Goal: Find specific page/section: Find specific page/section

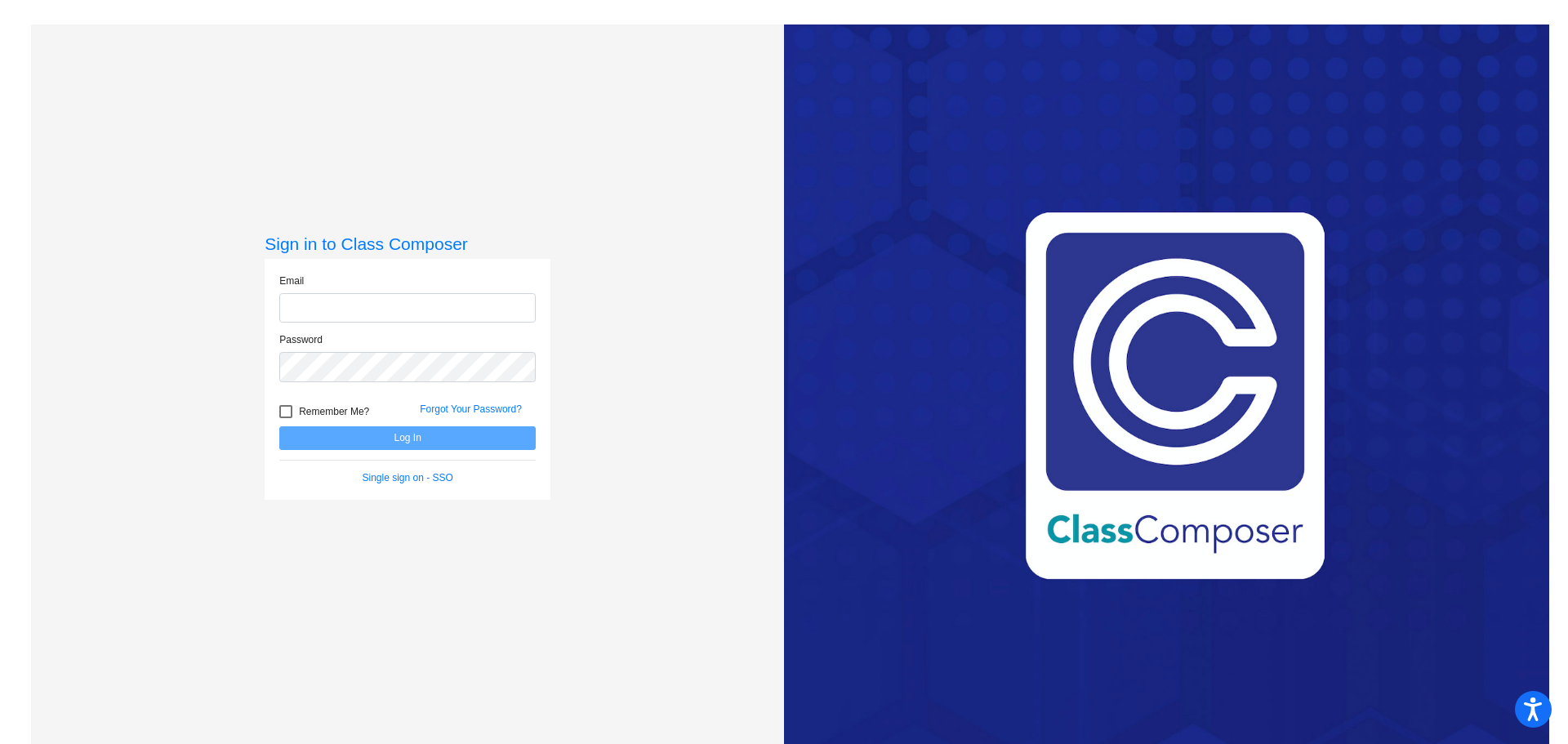
type input "[EMAIL_ADDRESS][PERSON_NAME][DOMAIN_NAME]"
click at [281, 407] on div at bounding box center [286, 412] width 13 height 13
click at [285, 418] on input "Remember Me?" at bounding box center [285, 418] width 1 height 1
checkbox input "true"
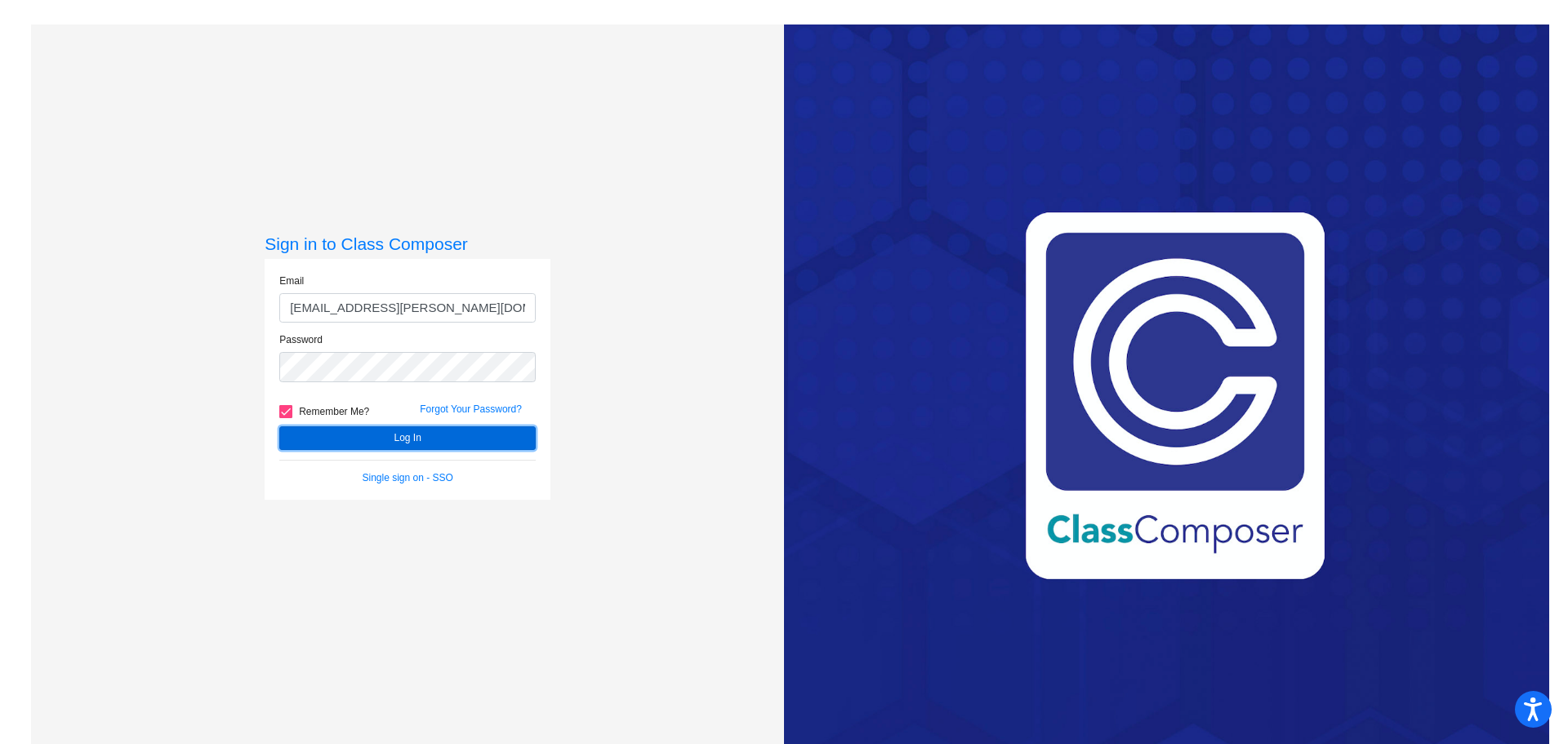
click at [331, 440] on button "Log In" at bounding box center [407, 438] width 257 height 24
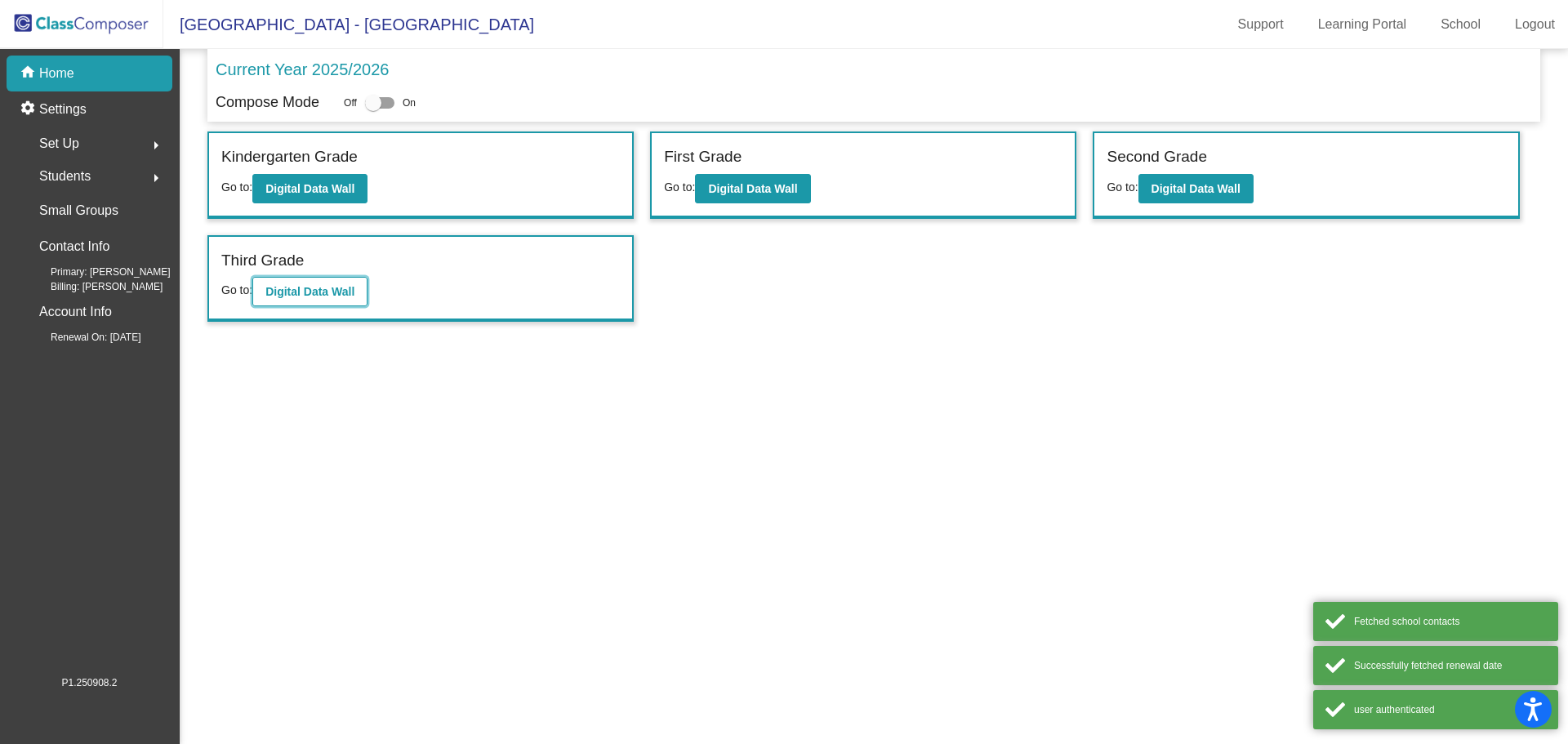
click at [327, 289] on b "Digital Data Wall" at bounding box center [310, 292] width 89 height 13
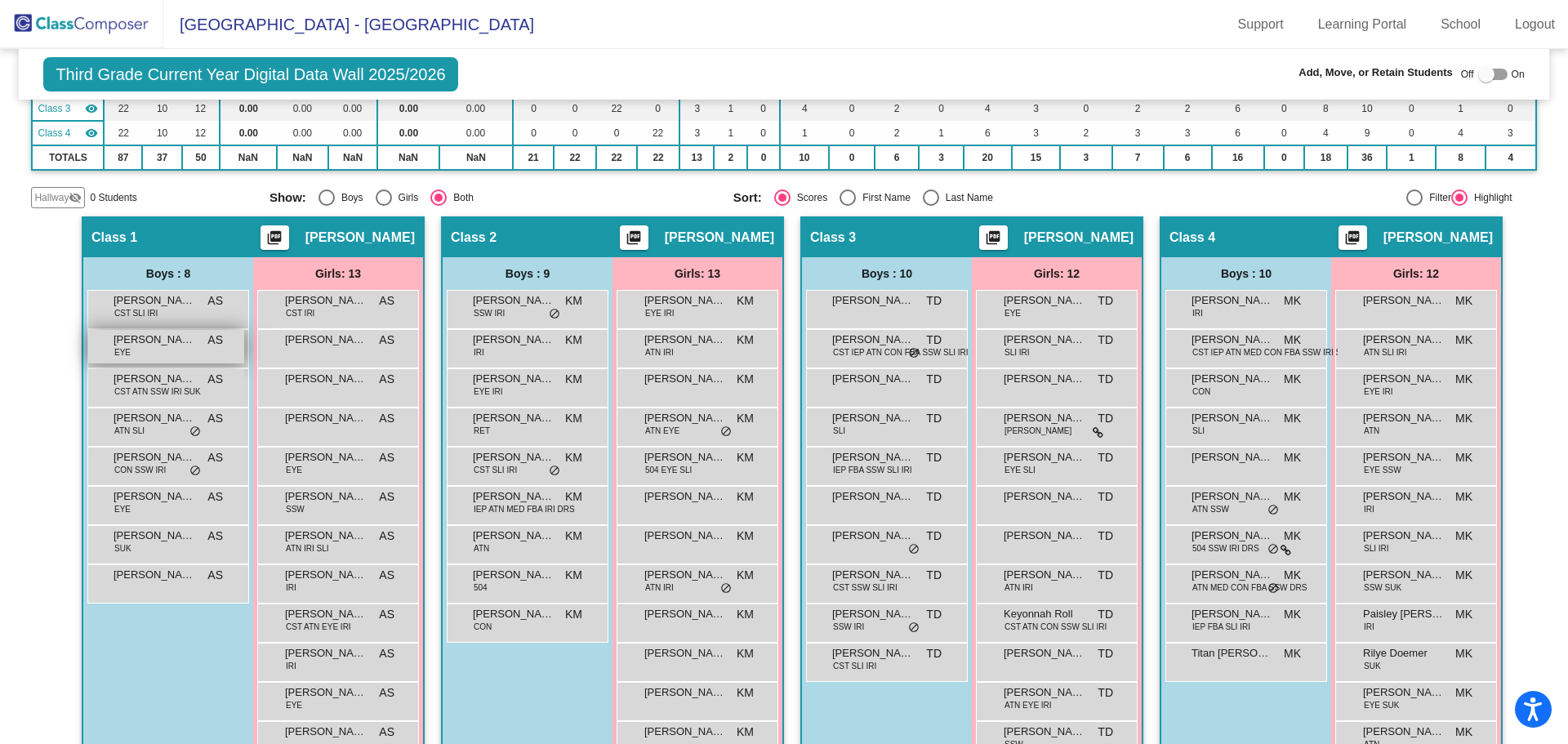
scroll to position [39, 0]
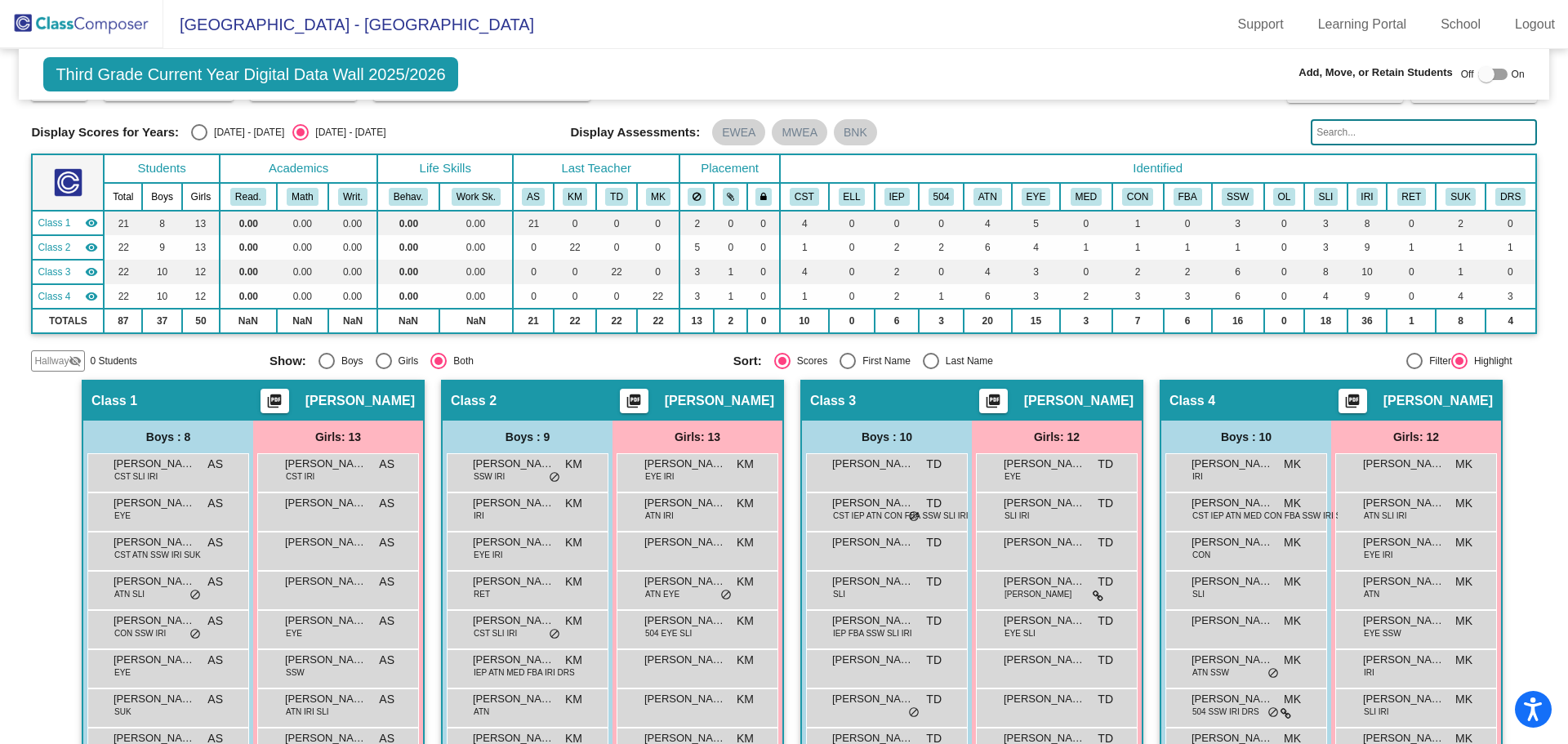
click at [84, 25] on img at bounding box center [81, 24] width 163 height 48
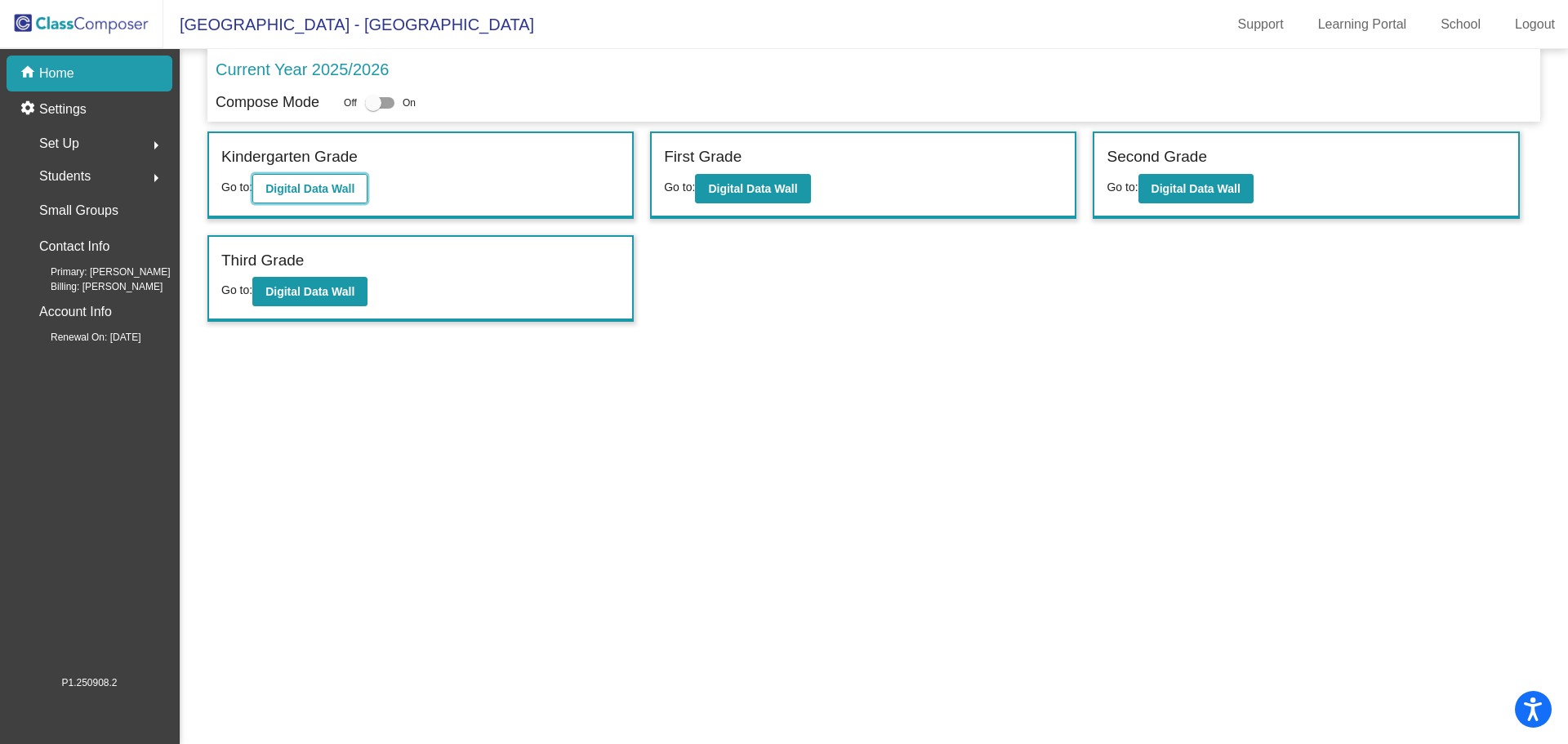
click at [315, 187] on b "Digital Data Wall" at bounding box center [310, 189] width 89 height 13
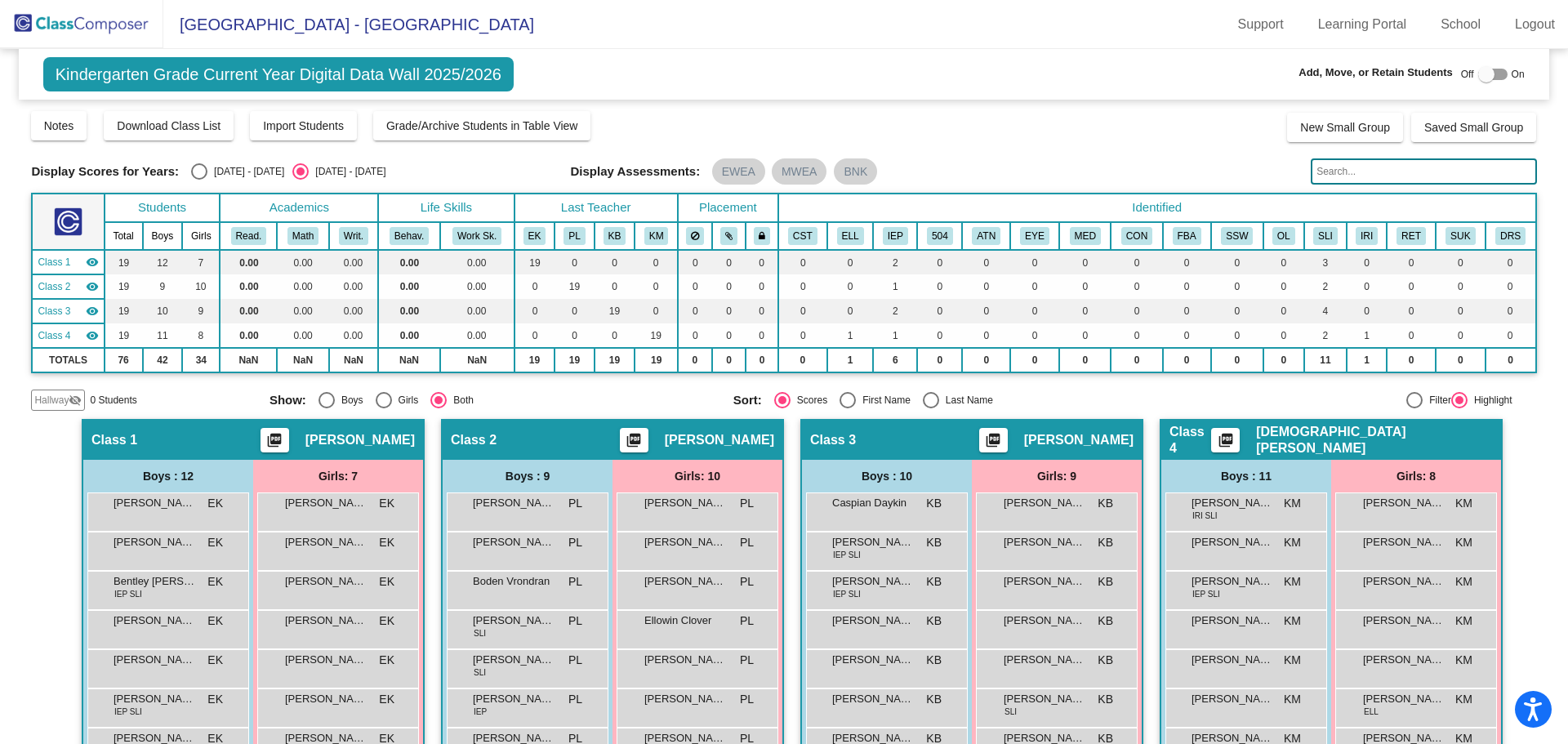
click at [135, 27] on img at bounding box center [81, 24] width 163 height 48
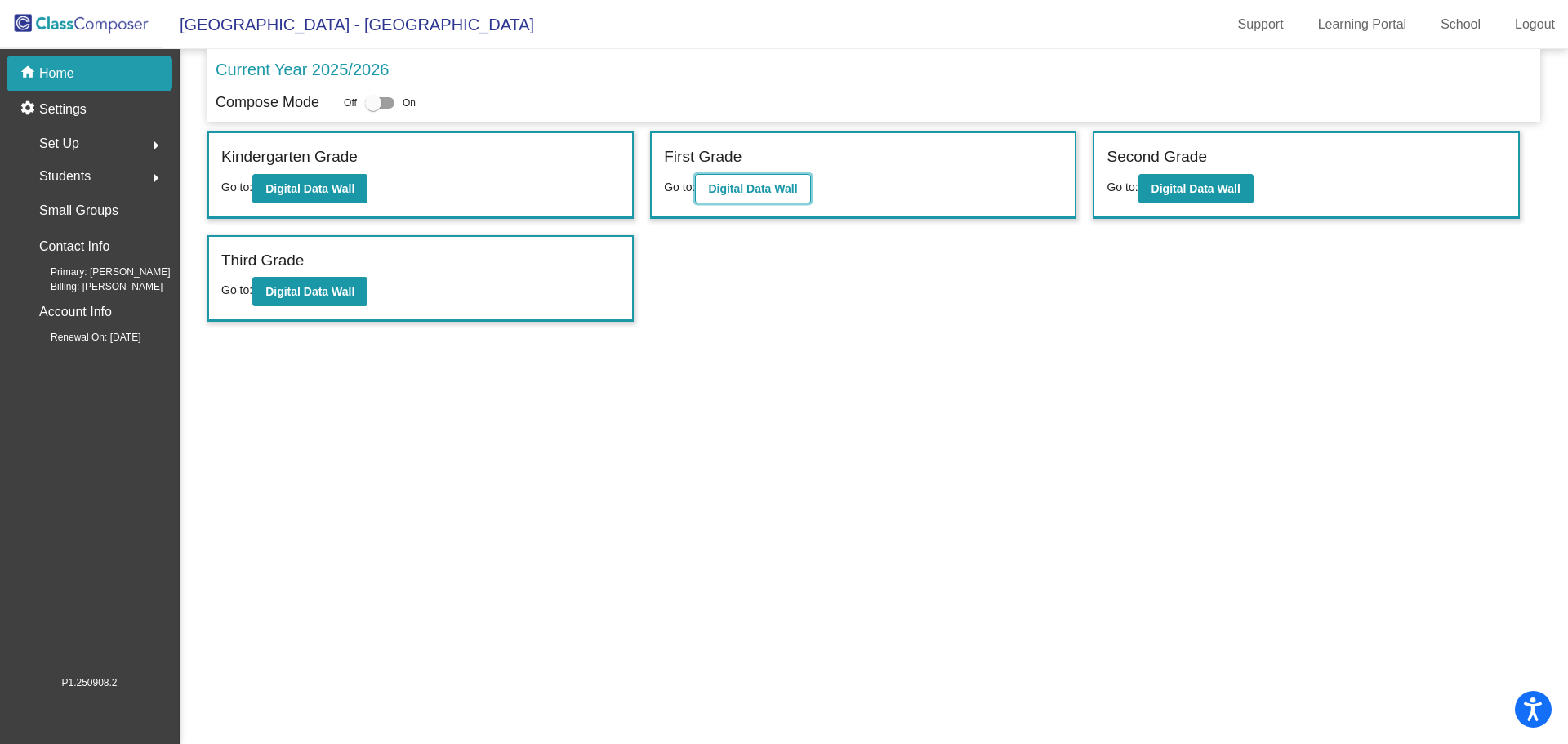
click at [746, 185] on b "Digital Data Wall" at bounding box center [752, 189] width 89 height 13
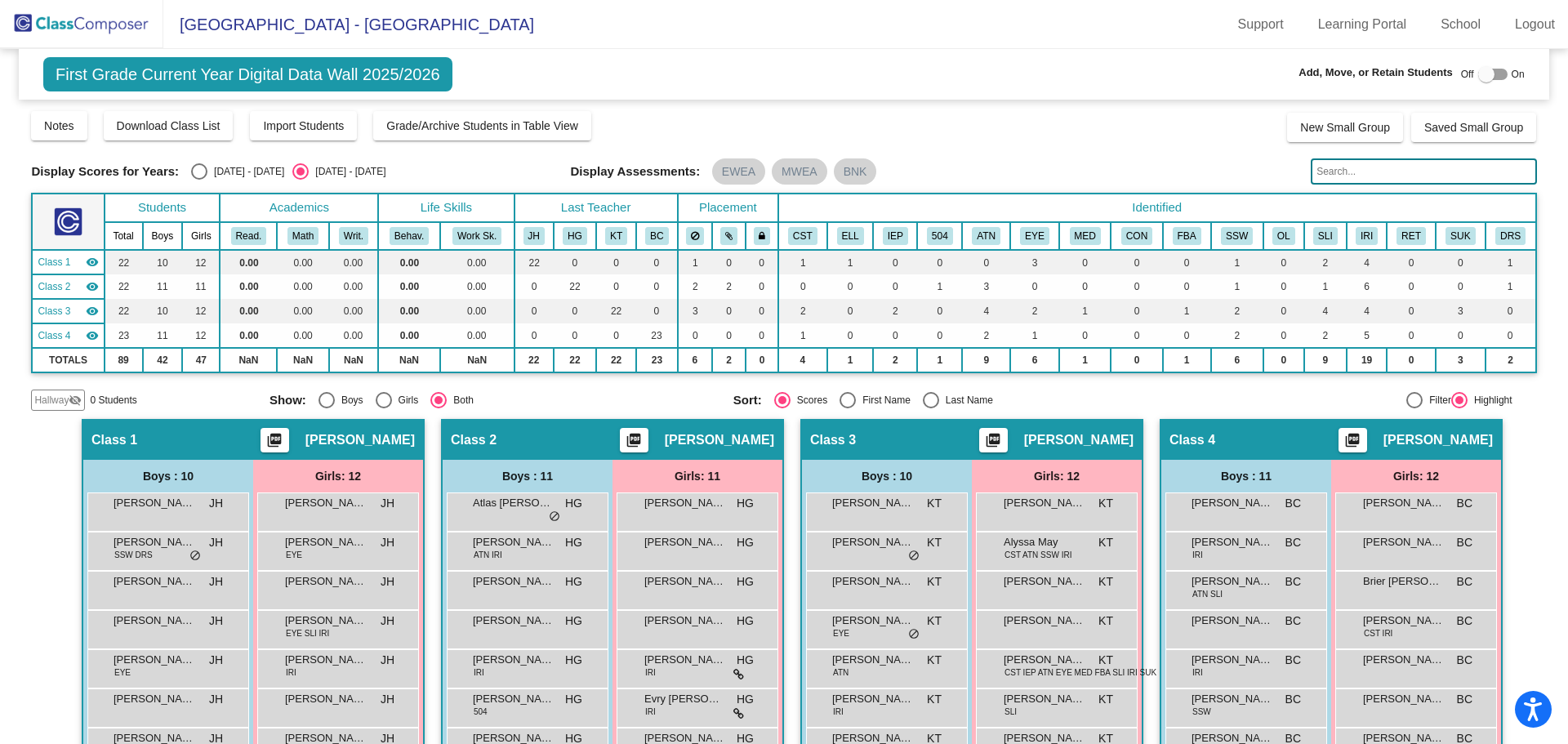
click at [125, 22] on img at bounding box center [81, 24] width 163 height 48
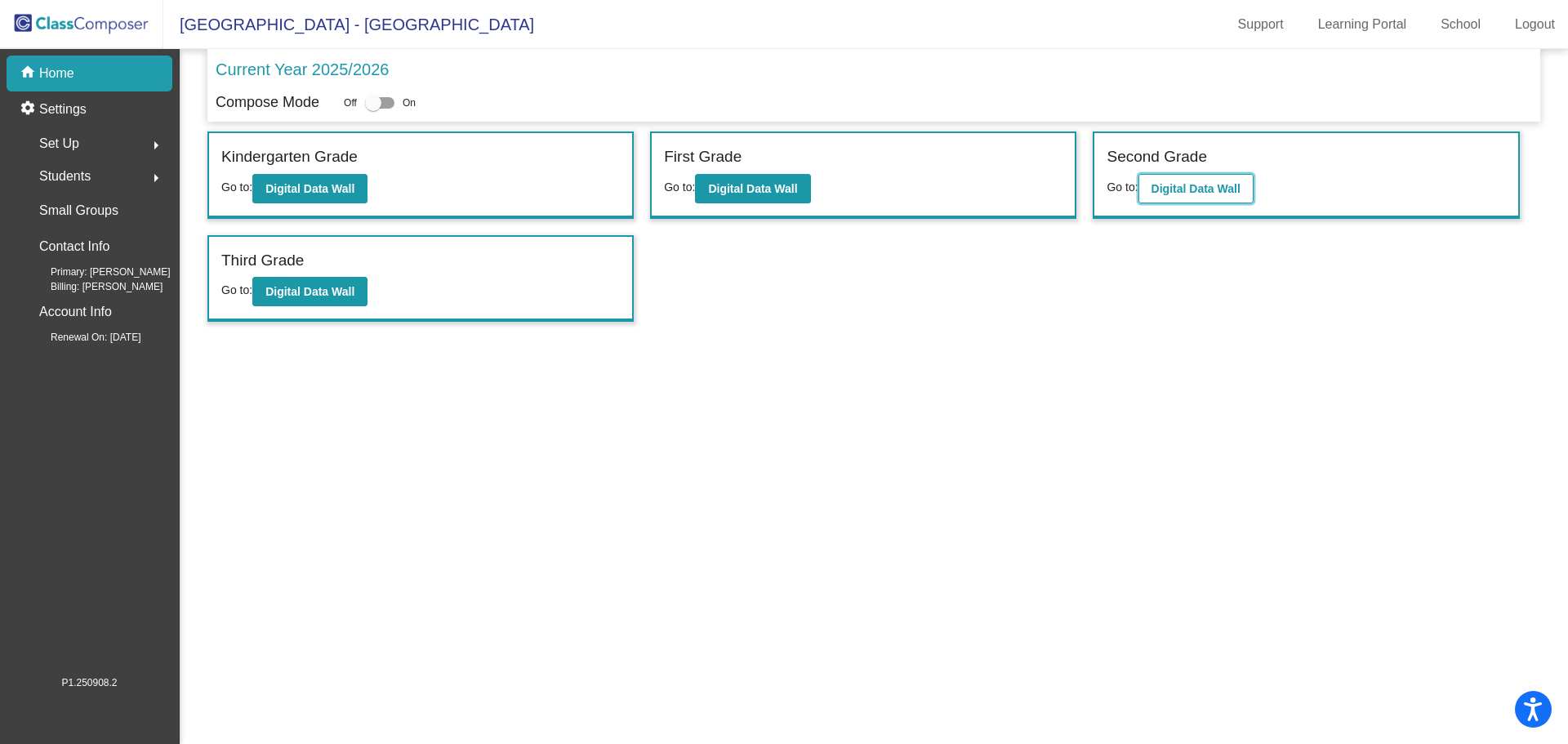
click at [1186, 187] on b "Digital Data Wall" at bounding box center [1196, 189] width 89 height 13
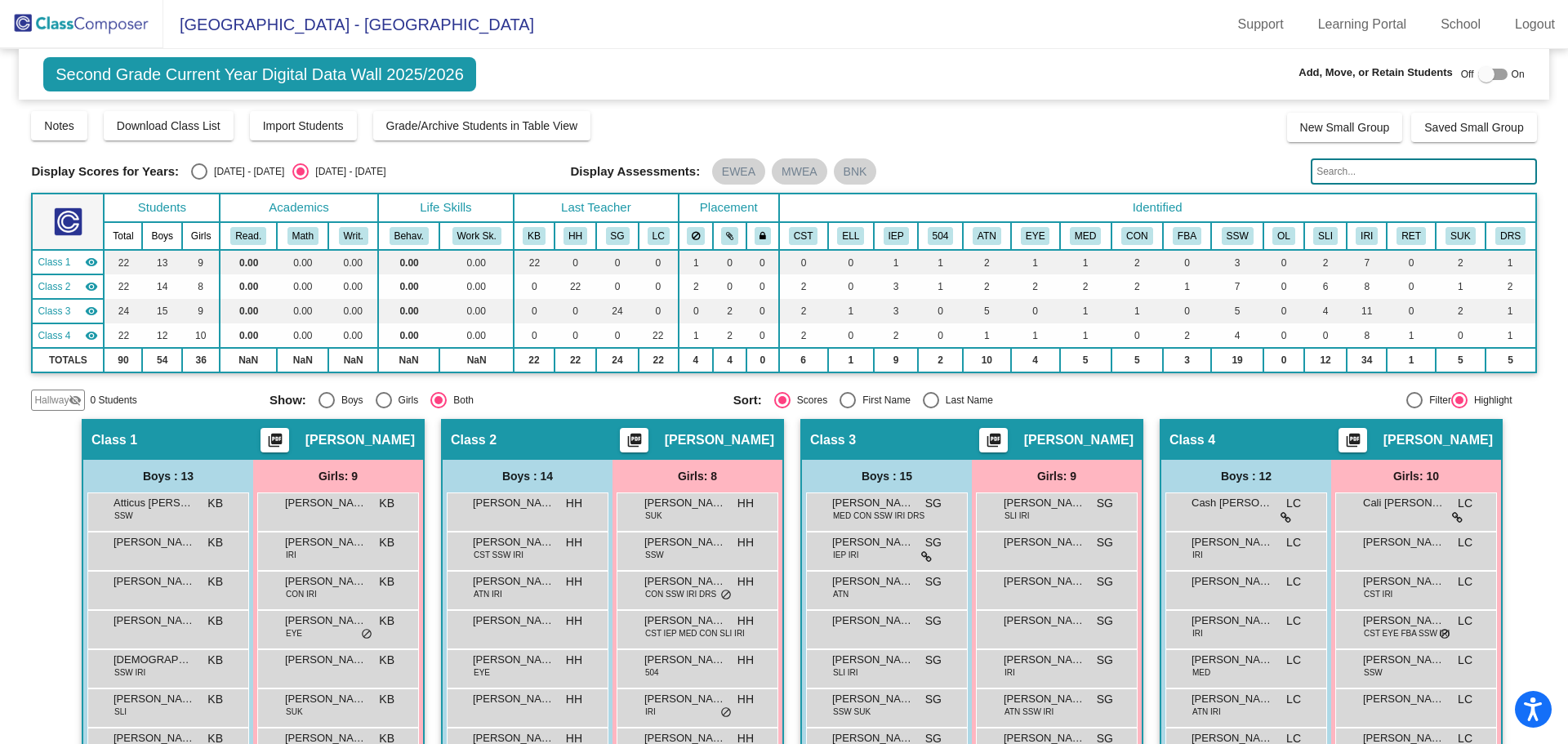
click at [85, 27] on img at bounding box center [81, 24] width 163 height 48
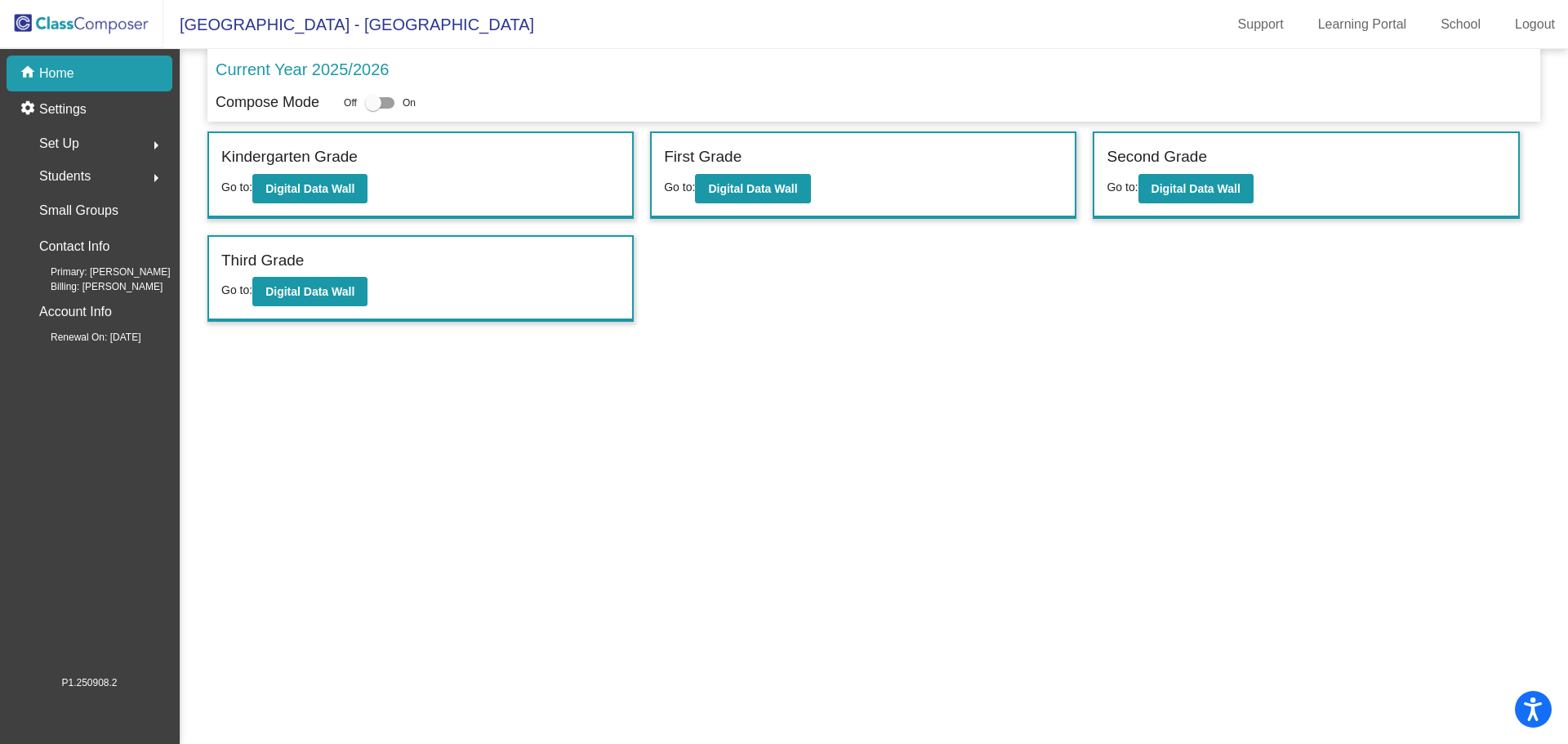
drag, startPoint x: 110, startPoint y: 30, endPoint x: 258, endPoint y: 39, distance: 148.3
click at [110, 30] on img at bounding box center [81, 24] width 163 height 48
click at [98, 26] on img at bounding box center [81, 24] width 163 height 48
